Goal: Navigation & Orientation: Go to known website

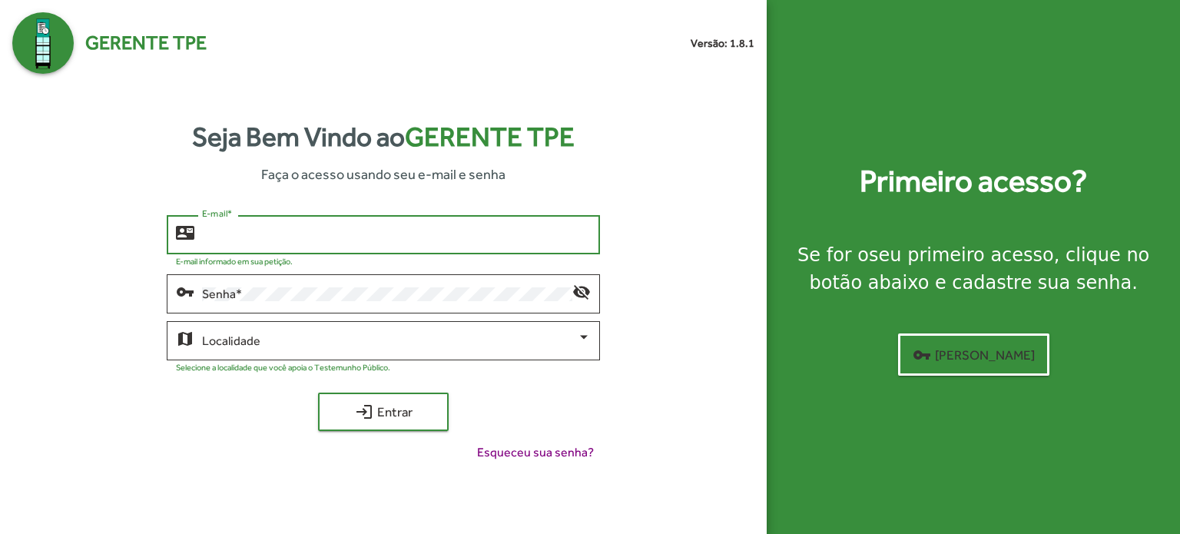
click at [343, 230] on input "E-mail *" at bounding box center [396, 235] width 389 height 14
type input "**********"
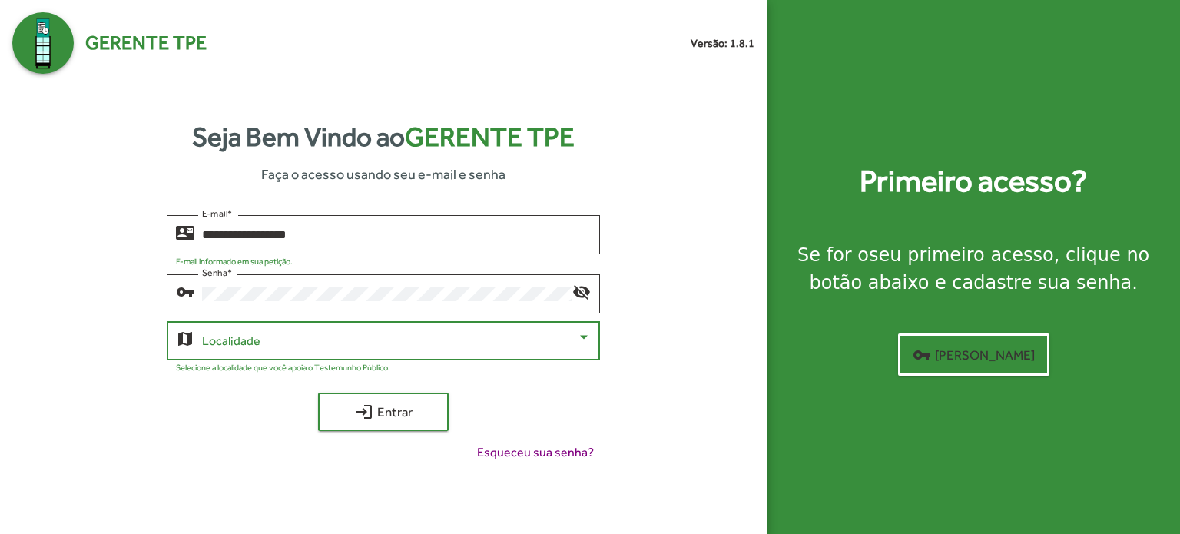
click at [380, 342] on span at bounding box center [389, 341] width 375 height 14
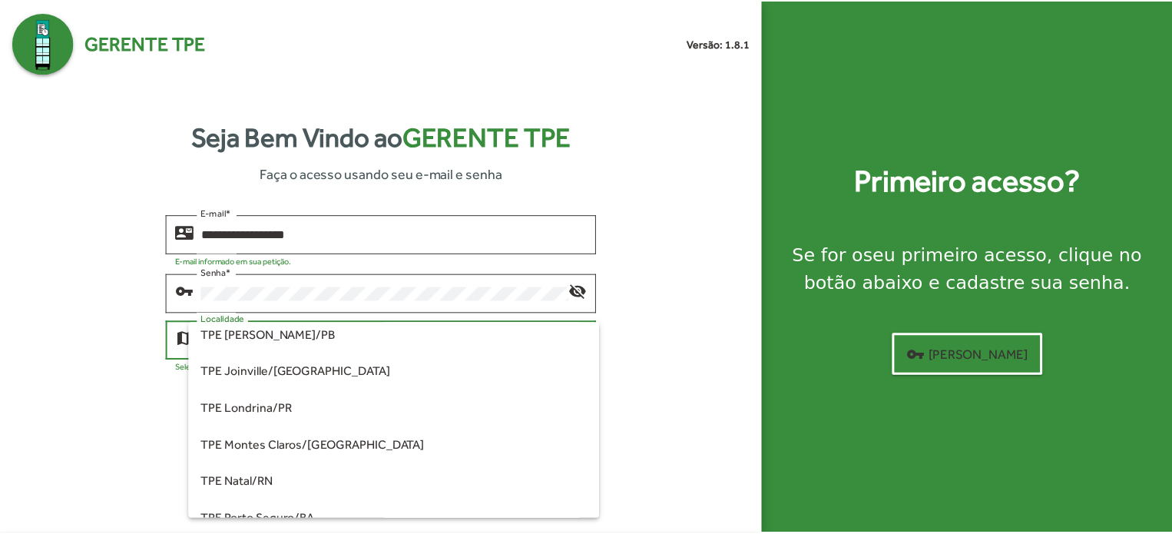
scroll to position [77, 0]
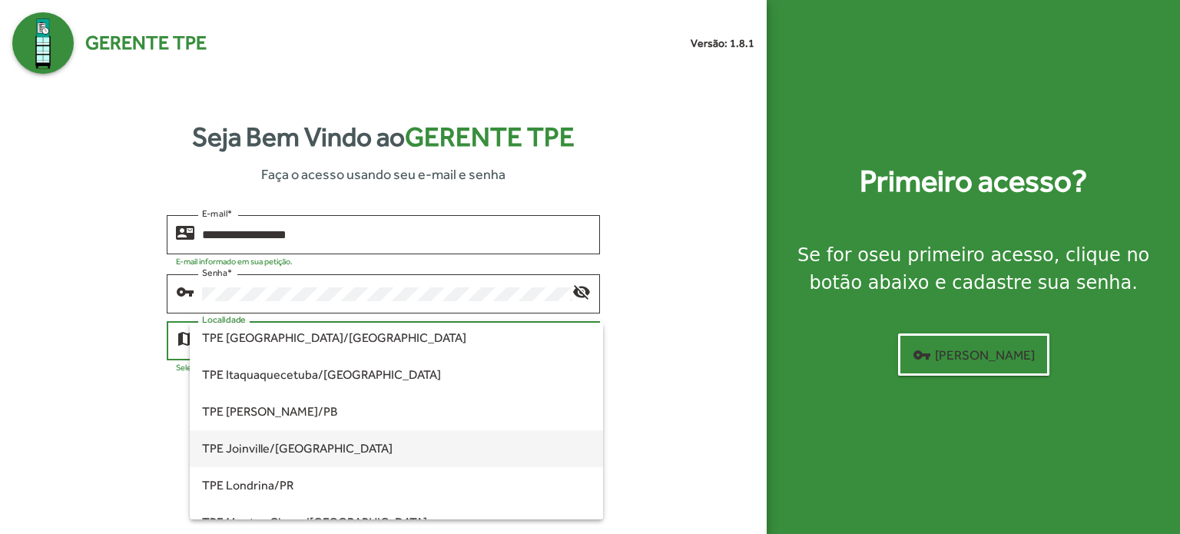
click at [267, 446] on span "TPE Joinville/[GEOGRAPHIC_DATA]" at bounding box center [396, 448] width 389 height 37
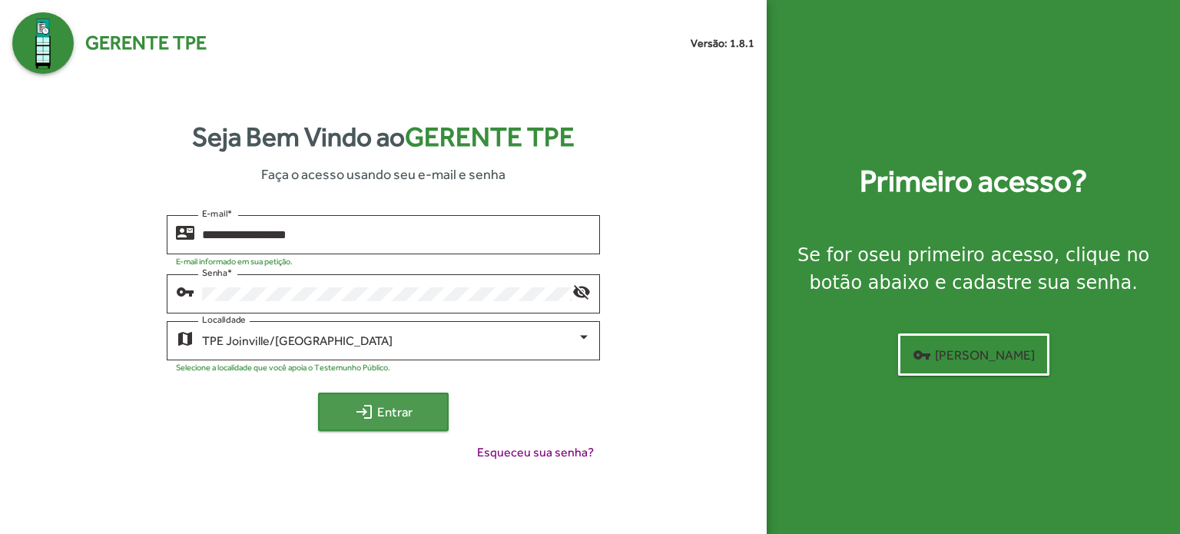
click at [383, 408] on span "login Entrar" at bounding box center [383, 412] width 103 height 28
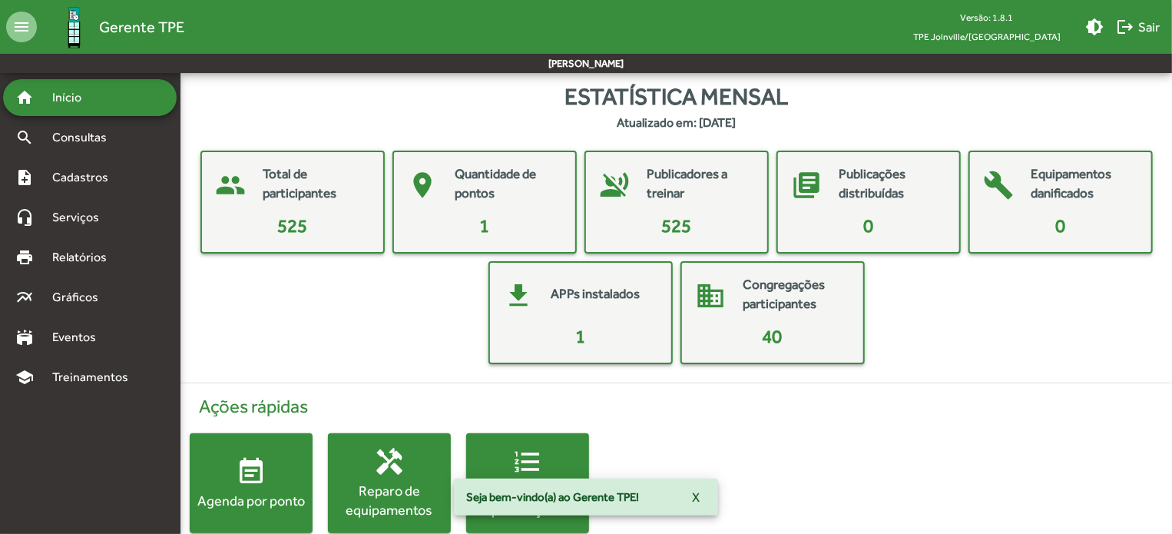
click at [510, 210] on mat-card "place Quantidade de pontos 1" at bounding box center [484, 202] width 184 height 103
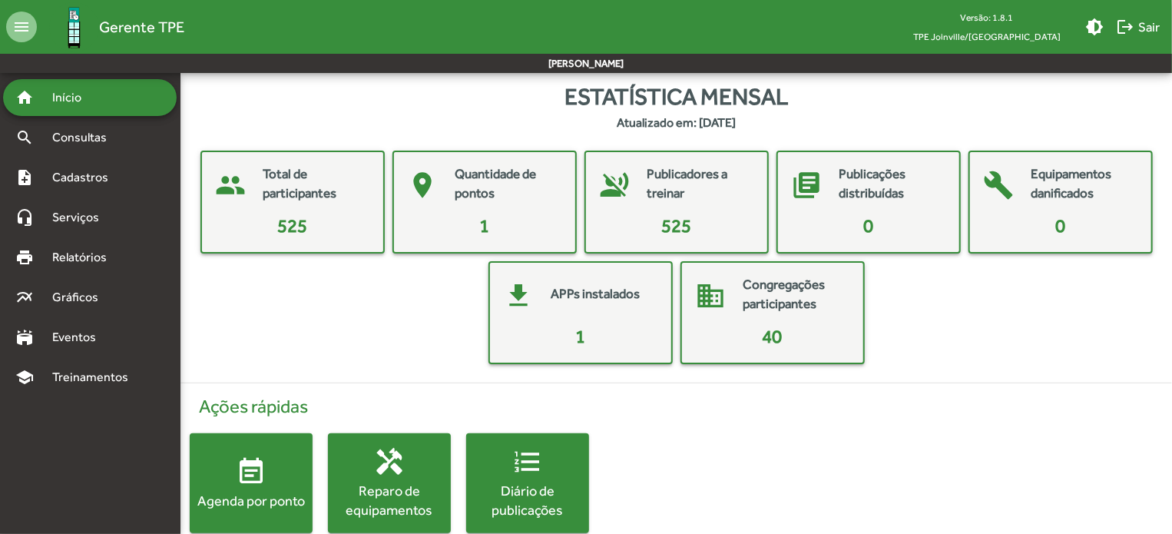
click at [485, 200] on mat-card-title "Quantidade de pontos" at bounding box center [507, 183] width 104 height 39
click at [784, 303] on mat-card-title "Congregações participantes" at bounding box center [796, 294] width 104 height 39
click at [533, 197] on mat-card-title "Quantidade de pontos" at bounding box center [507, 183] width 104 height 39
click at [1048, 219] on mat-card-content "0" at bounding box center [1060, 226] width 169 height 28
drag, startPoint x: 903, startPoint y: 208, endPoint x: 731, endPoint y: 214, distance: 172.2
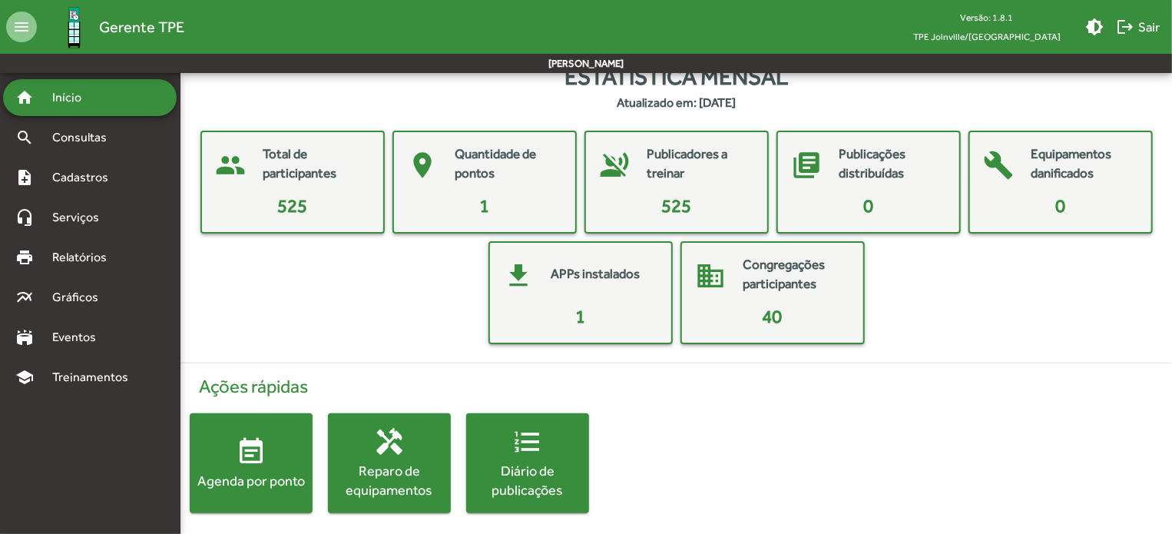
scroll to position [28, 0]
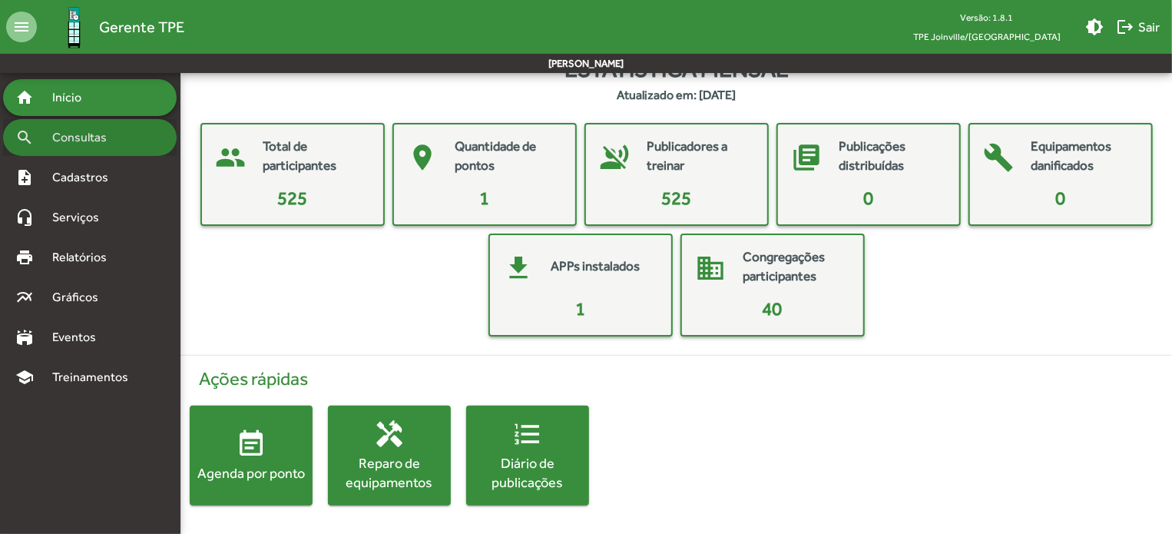
click at [88, 137] on span "Consultas" at bounding box center [85, 137] width 84 height 18
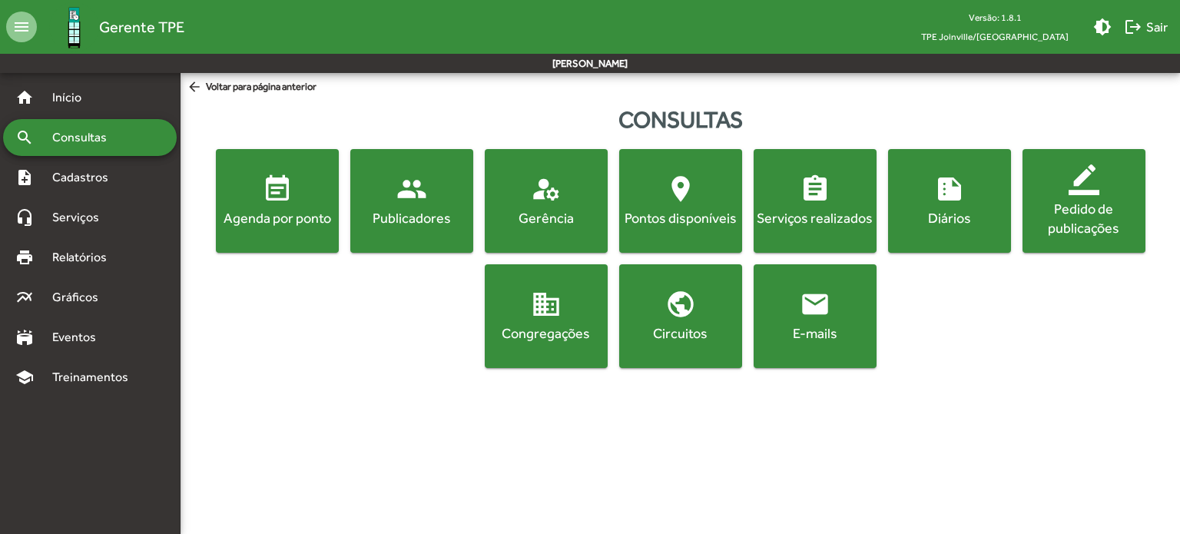
click at [701, 222] on div "Pontos disponíveis" at bounding box center [680, 217] width 117 height 19
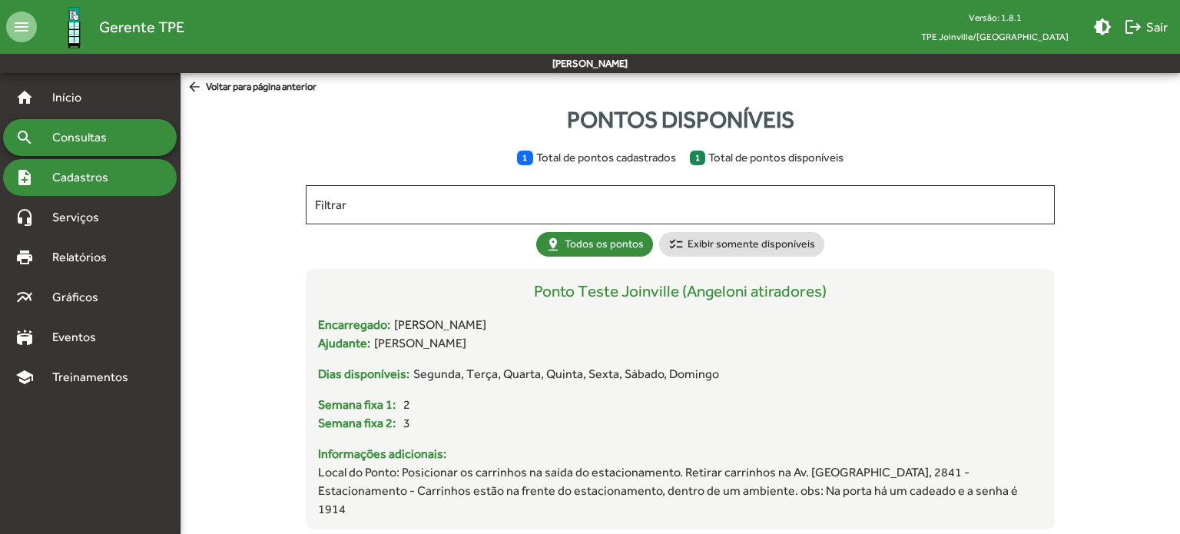
click at [91, 177] on span "Cadastros" at bounding box center [85, 177] width 85 height 18
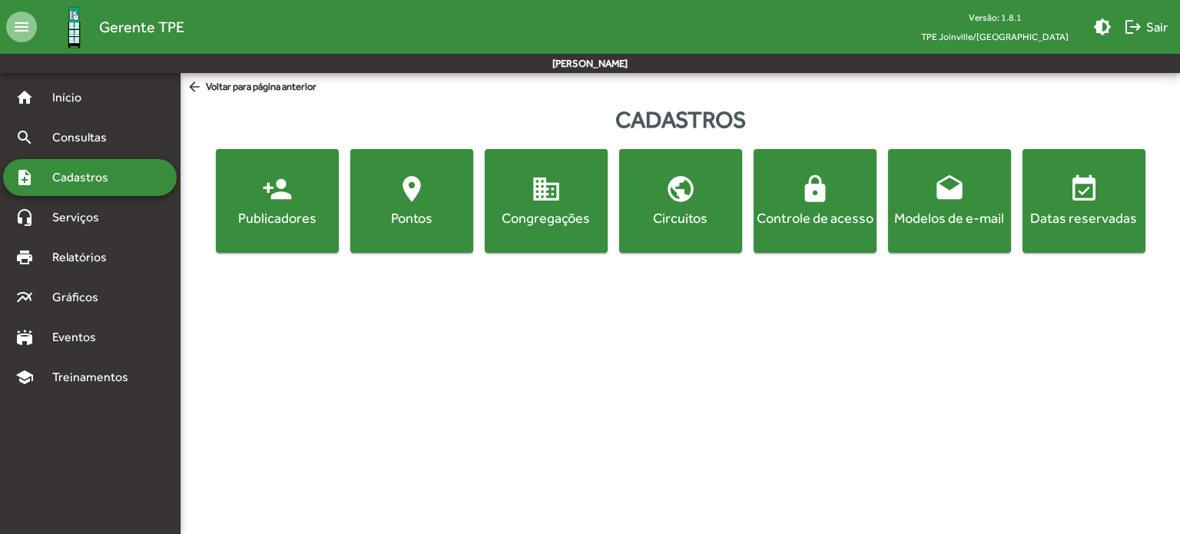
click at [436, 217] on div "Pontos" at bounding box center [411, 217] width 117 height 19
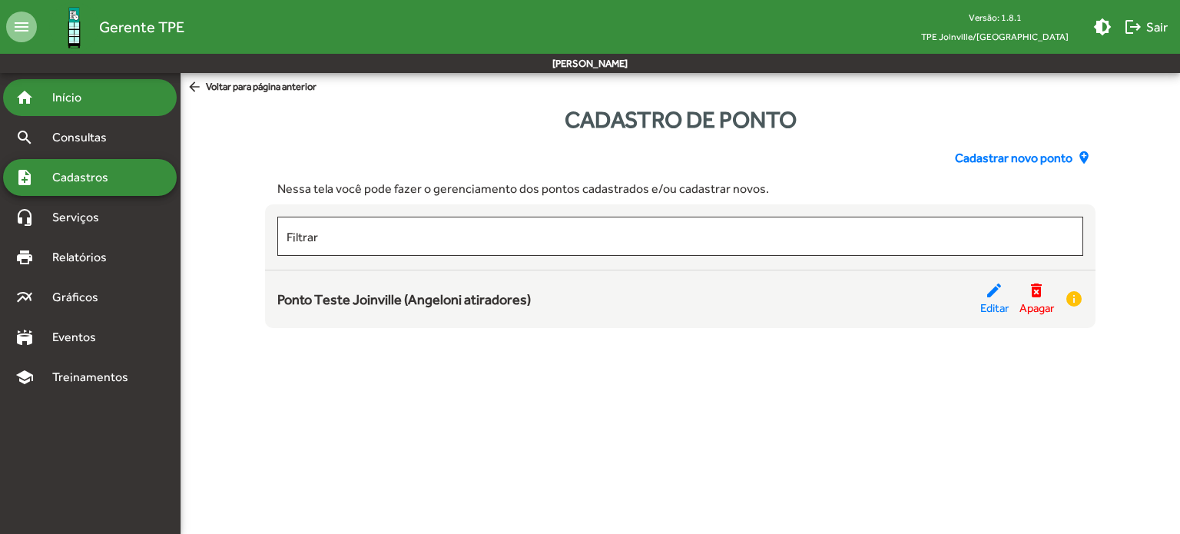
click at [60, 116] on mat-accordion "home Início search Consultas note_add Cadastros headset_mic Serviços print Rela…" at bounding box center [90, 237] width 174 height 316
click at [64, 98] on span "Início" at bounding box center [73, 97] width 61 height 18
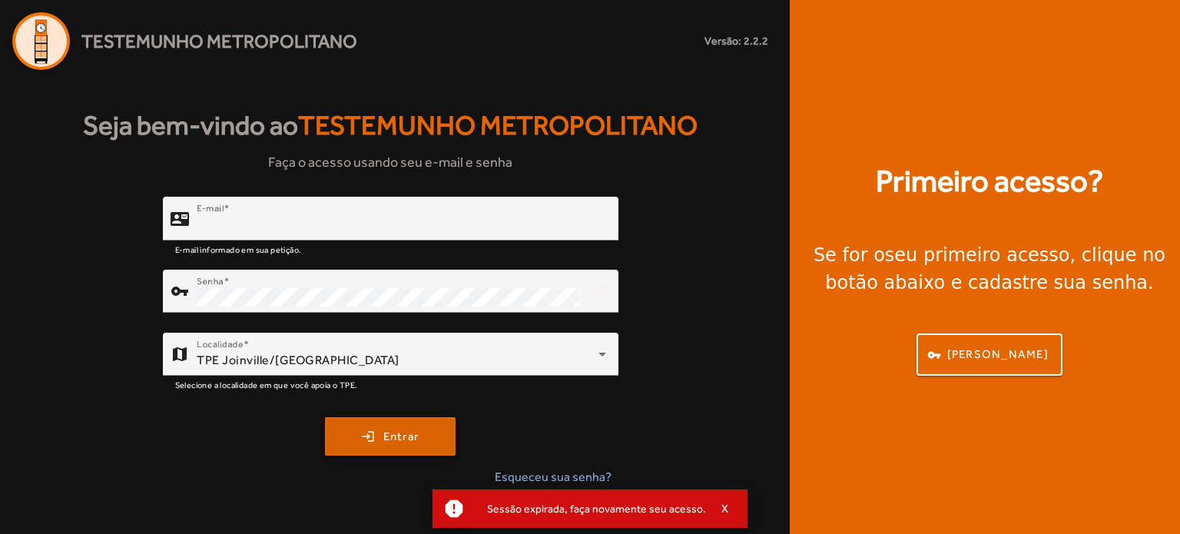
type input "**********"
click at [375, 436] on span "submit" at bounding box center [390, 436] width 128 height 37
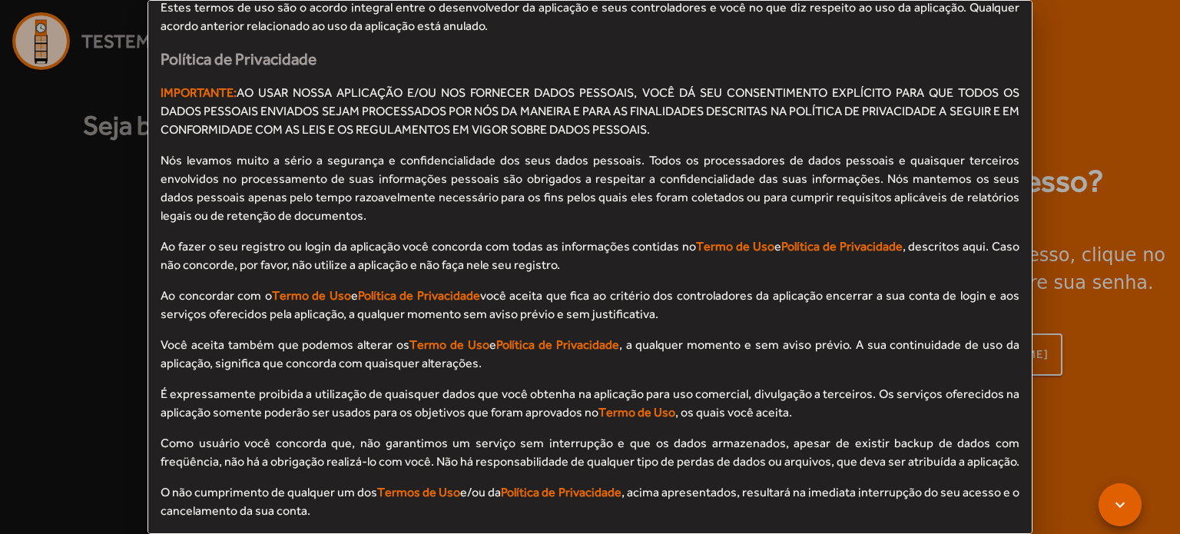
scroll to position [1395, 0]
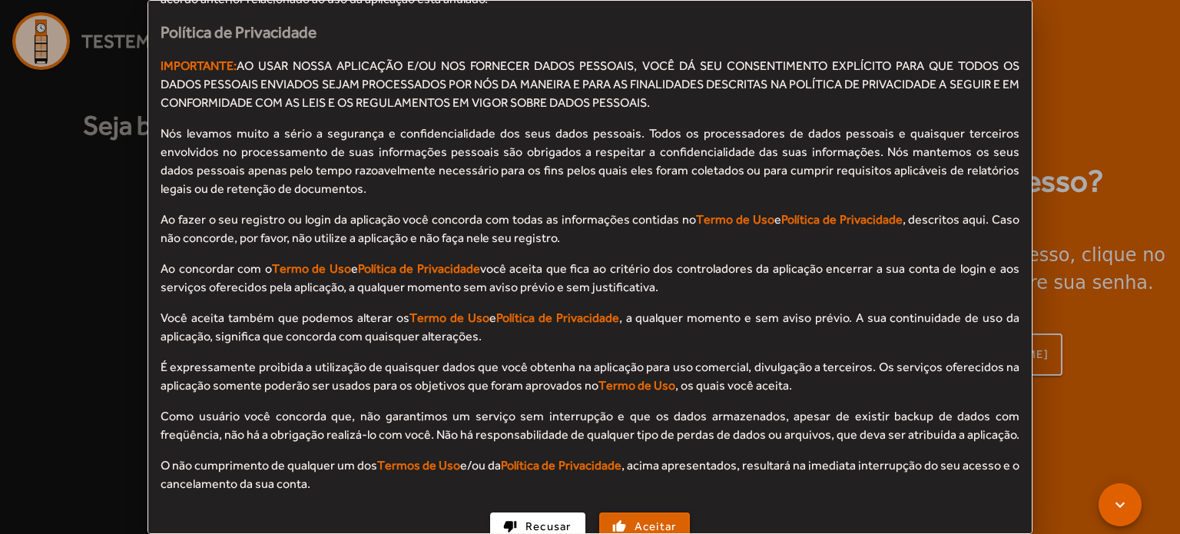
click at [619, 508] on span "button" at bounding box center [645, 526] width 88 height 37
